Goal: Navigation & Orientation: Find specific page/section

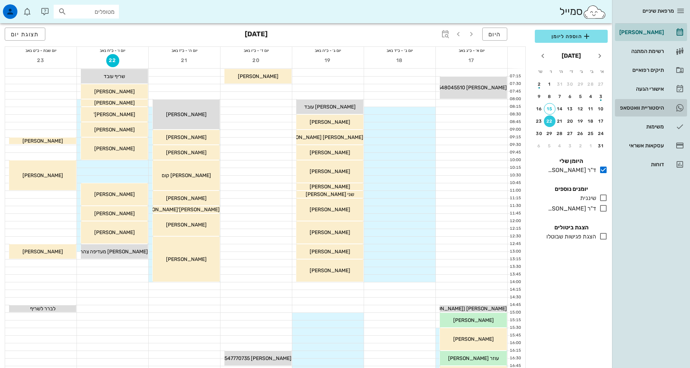
click at [646, 109] on div "היסטוריית וואטסאפ" at bounding box center [641, 108] width 46 height 6
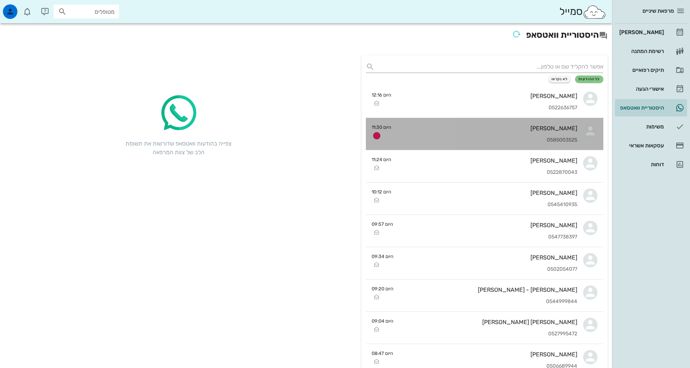
click at [502, 132] on div "[PERSON_NAME] 0585003525" at bounding box center [487, 134] width 180 height 32
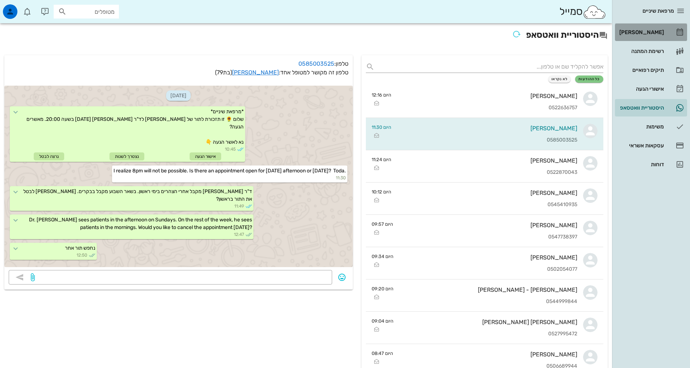
click at [648, 32] on div "[PERSON_NAME]" at bounding box center [641, 32] width 46 height 6
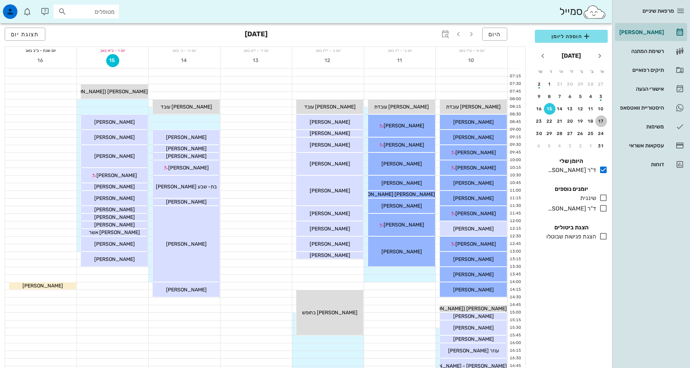
click at [598, 120] on div "17" at bounding box center [601, 121] width 12 height 5
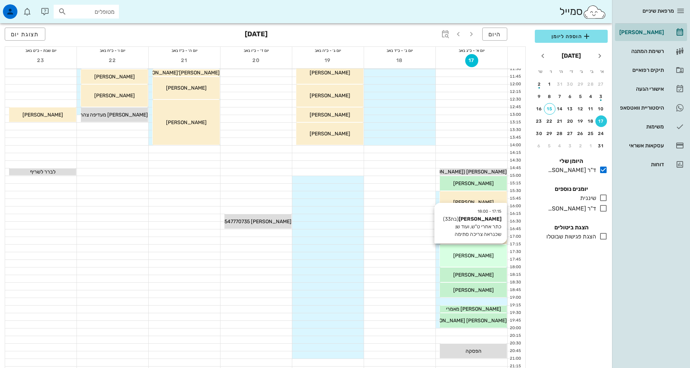
scroll to position [211, 0]
